Goal: Communication & Community: Answer question/provide support

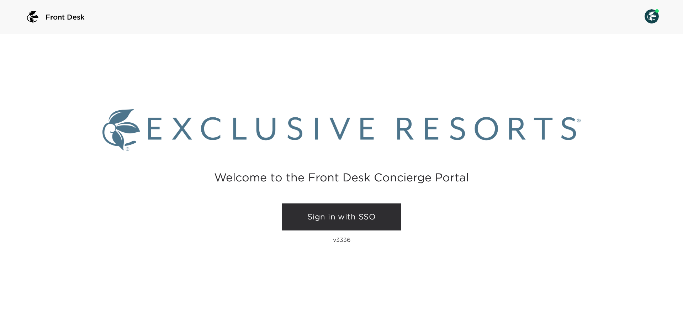
click at [348, 214] on link "Sign in with SSO" at bounding box center [341, 216] width 119 height 27
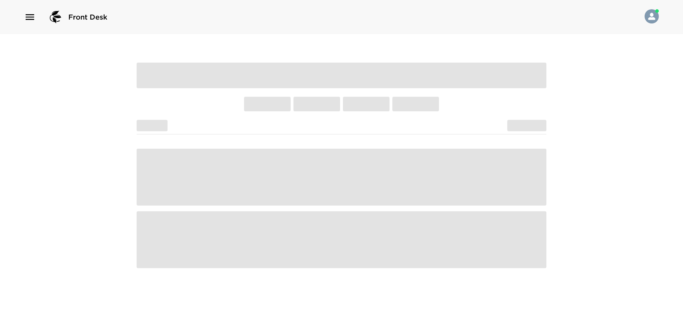
click at [29, 18] on icon "button" at bounding box center [29, 16] width 11 height 11
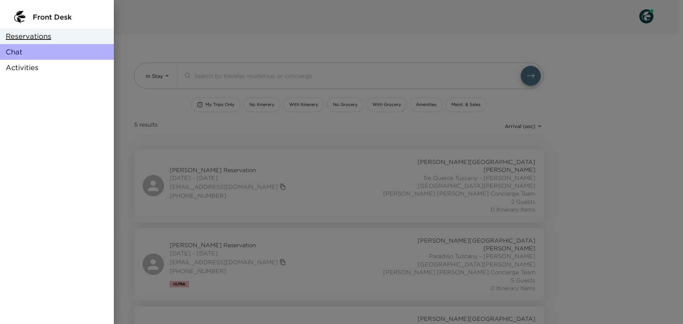
click at [31, 52] on div "Chat" at bounding box center [57, 52] width 114 height 16
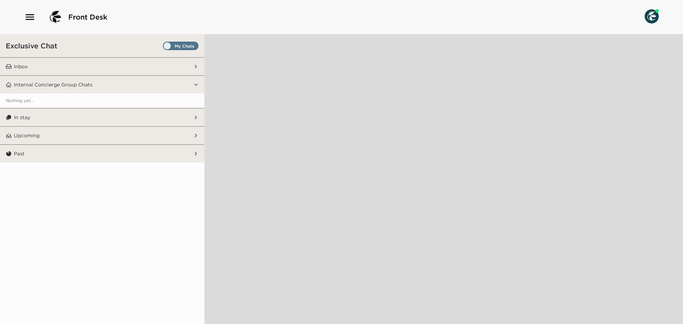
click at [184, 39] on div "Exclusive Chat" at bounding box center [102, 45] width 204 height 23
click at [184, 41] on div "Exclusive Chat" at bounding box center [102, 45] width 204 height 23
click at [184, 44] on span "Set all destinations" at bounding box center [181, 47] width 36 height 9
click at [164, 47] on input "Set all destinations" at bounding box center [164, 47] width 0 height 0
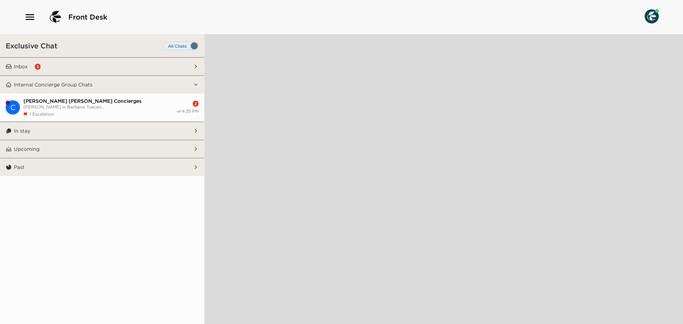
click at [179, 65] on button "Inbox 3" at bounding box center [102, 67] width 181 height 18
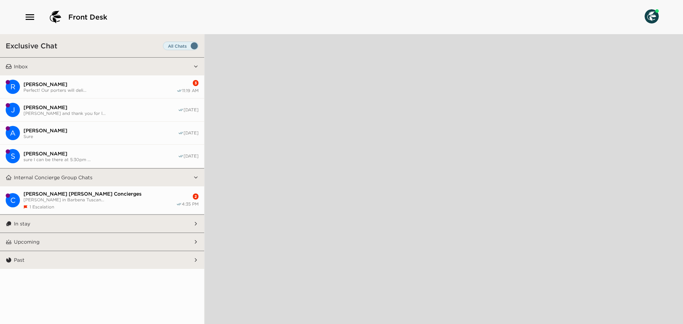
click at [171, 91] on span "Perfect! Our porters will deli..." at bounding box center [99, 89] width 153 height 5
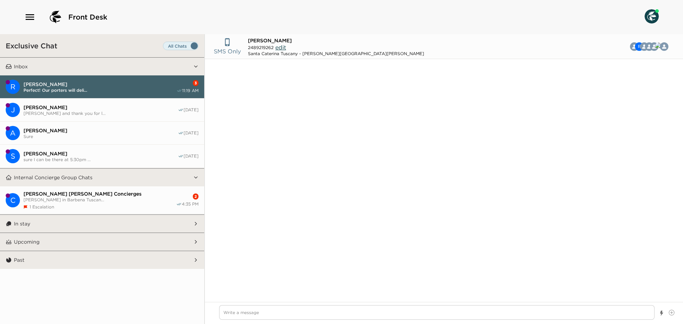
scroll to position [670, 0]
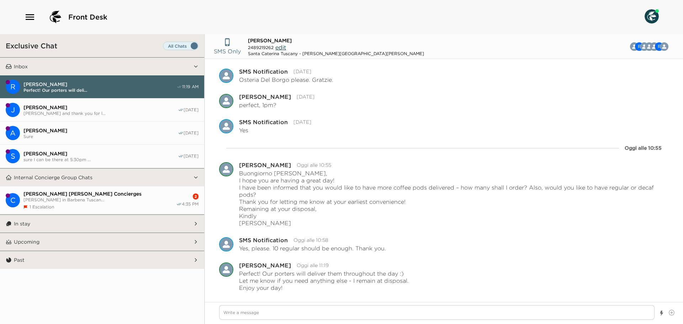
click at [103, 230] on button "In stay" at bounding box center [102, 224] width 181 height 18
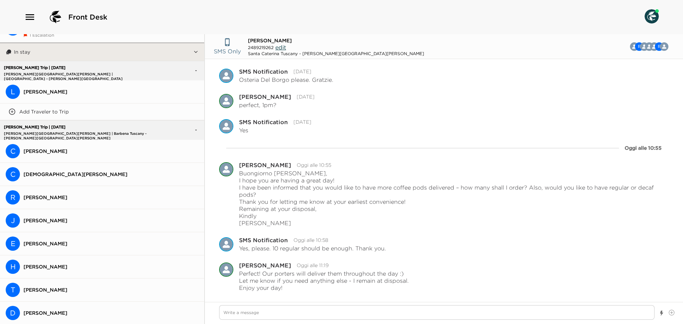
scroll to position [178, 0]
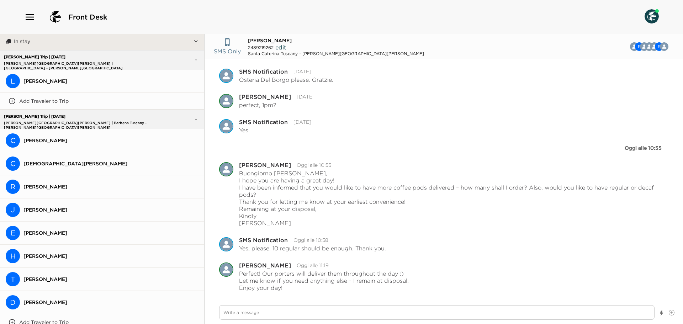
type textarea "x"
